Goal: Information Seeking & Learning: Learn about a topic

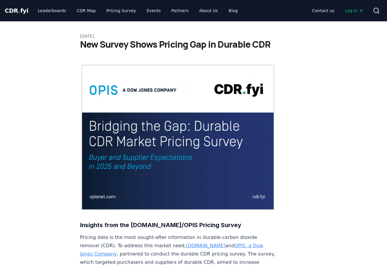
scroll to position [364, 0]
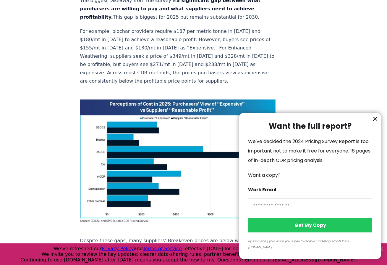
click at [377, 120] on icon "information" at bounding box center [376, 119] width 4 height 4
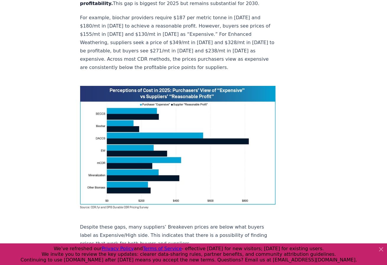
scroll to position [380, 0]
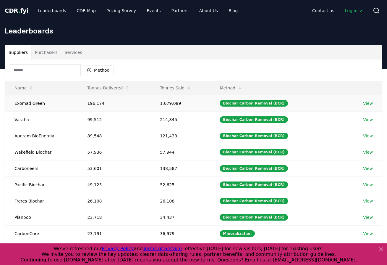
click at [367, 104] on link "View" at bounding box center [368, 103] width 10 height 6
